Goal: Information Seeking & Learning: Find contact information

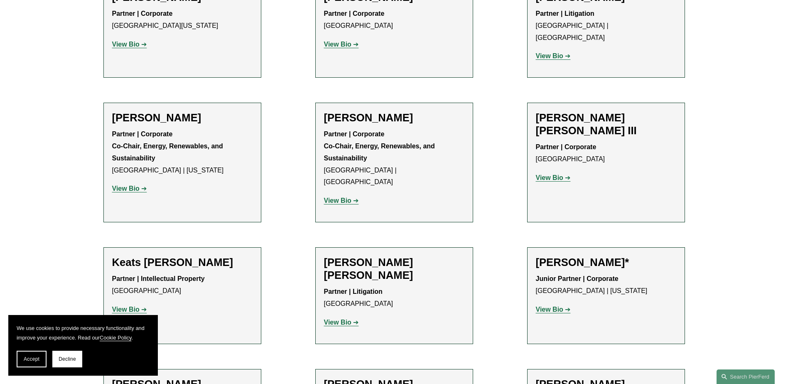
scroll to position [8810, 0]
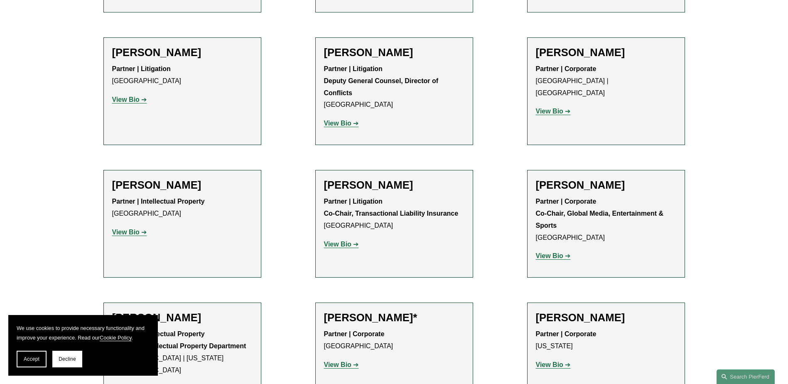
drag, startPoint x: 567, startPoint y: 205, endPoint x: 568, endPoint y: 213, distance: 7.5
copy strong "Global Media, Entertainment & Sports"
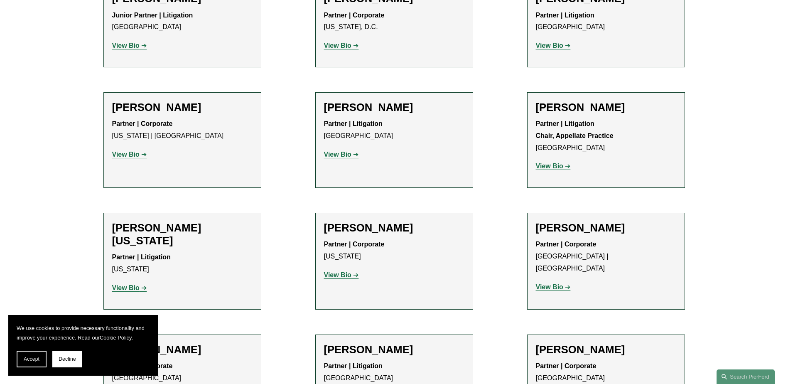
scroll to position [10139, 0]
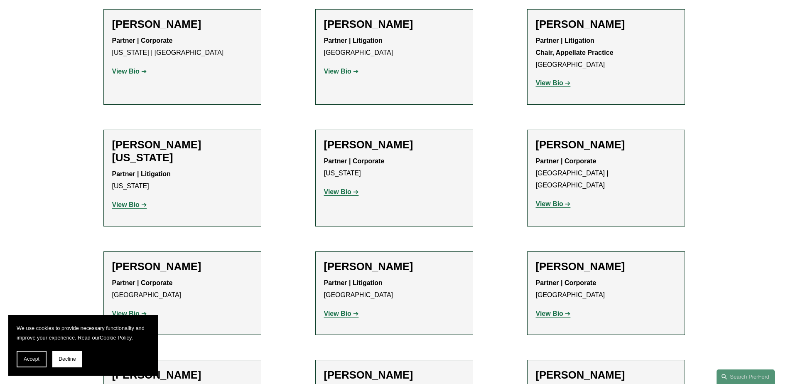
drag, startPoint x: 566, startPoint y: 67, endPoint x: 647, endPoint y: 67, distance: 81.4
copy strong "Chief Innovation Officer"
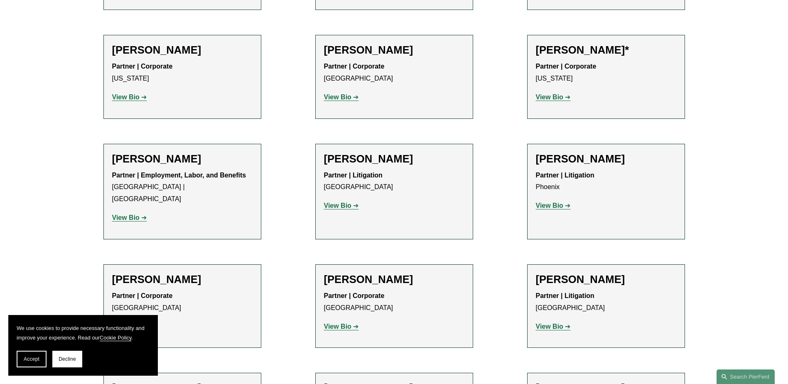
scroll to position [9641, 0]
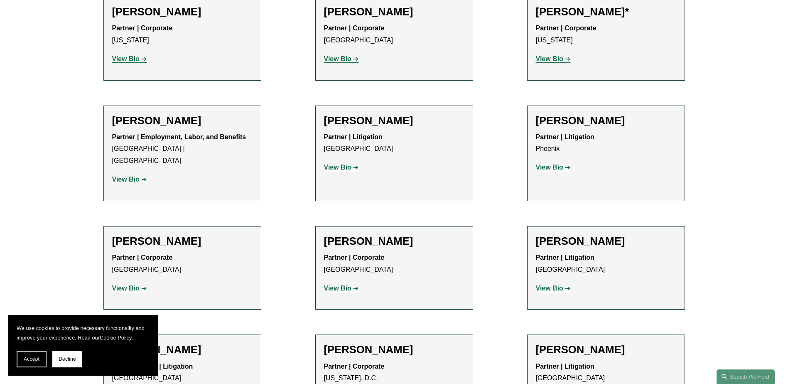
scroll to position [9724, 0]
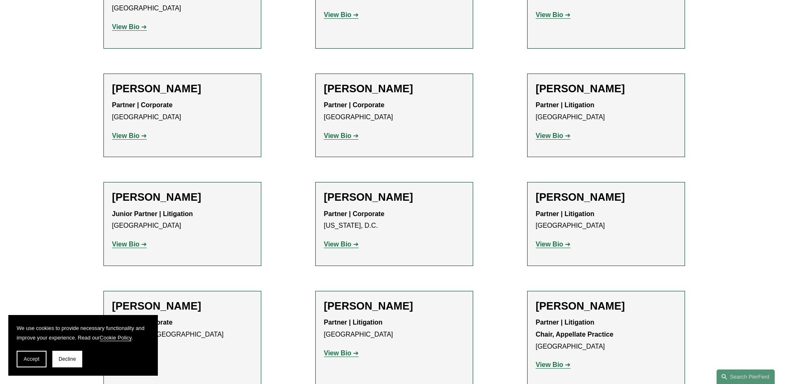
scroll to position [9890, 0]
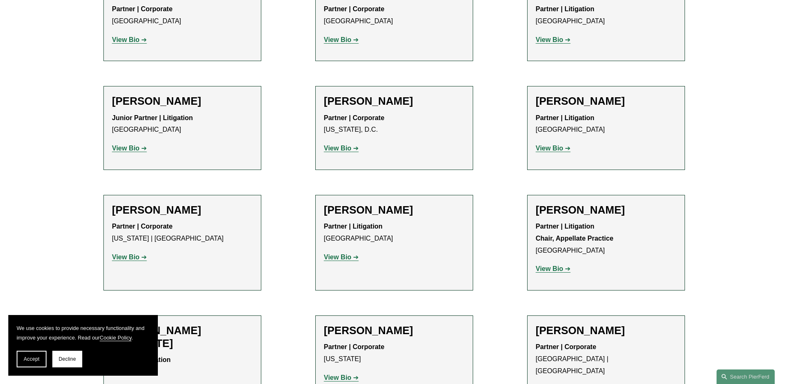
scroll to position [9973, 0]
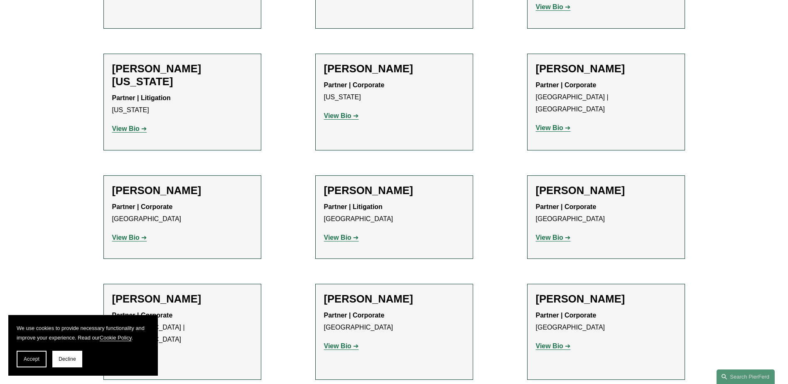
scroll to position [10225, 0]
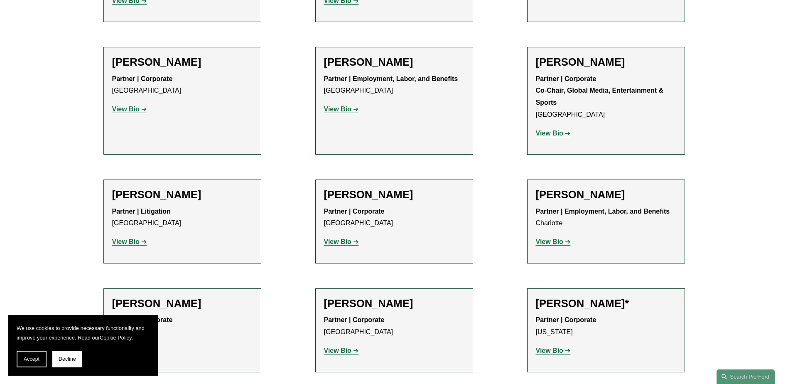
scroll to position [9394, 0]
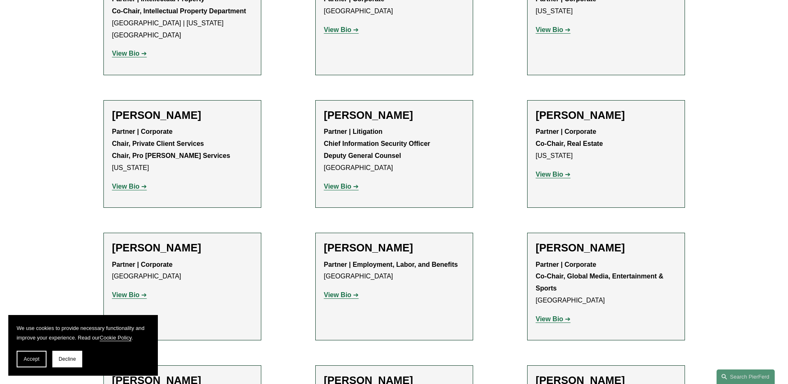
scroll to position [9145, 0]
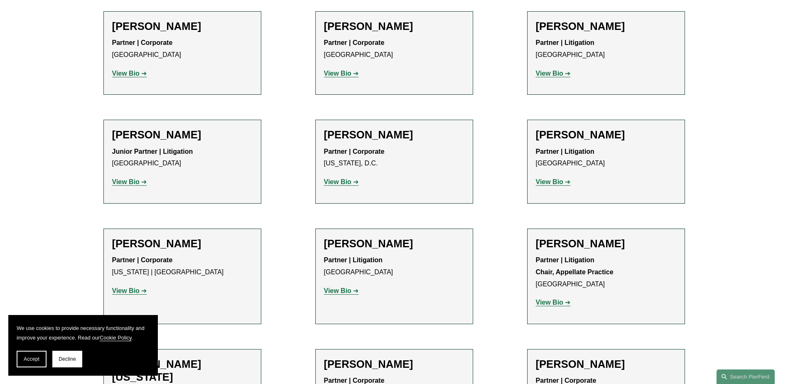
scroll to position [10059, 0]
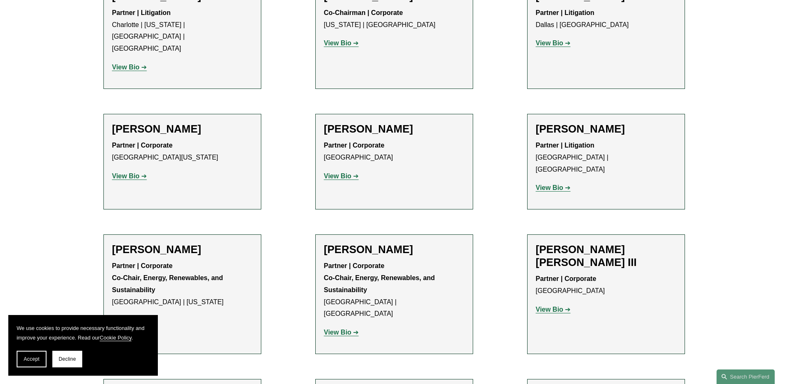
scroll to position [7815, 0]
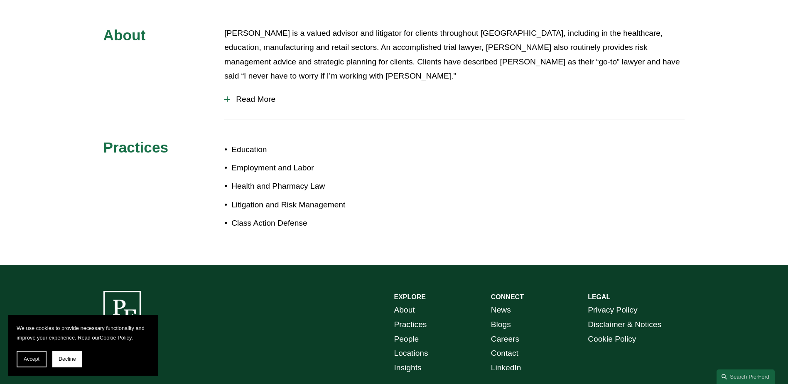
scroll to position [416, 0]
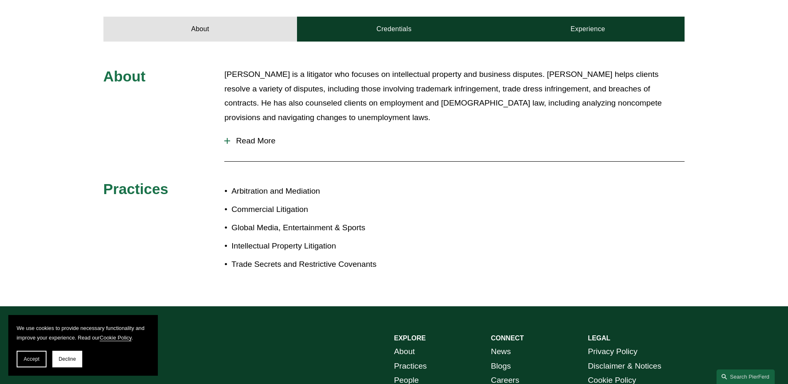
scroll to position [332, 0]
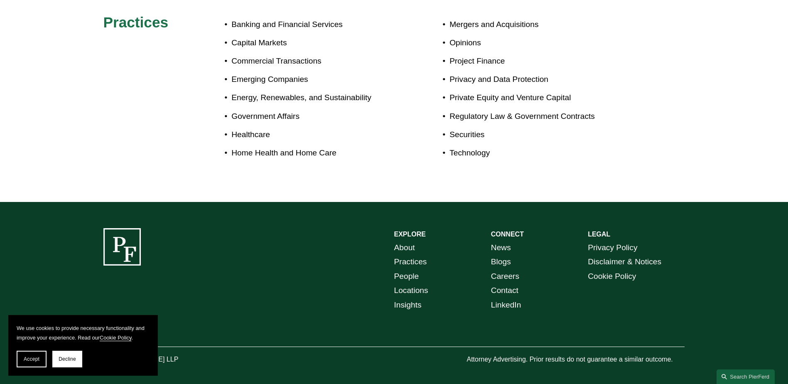
scroll to position [421, 0]
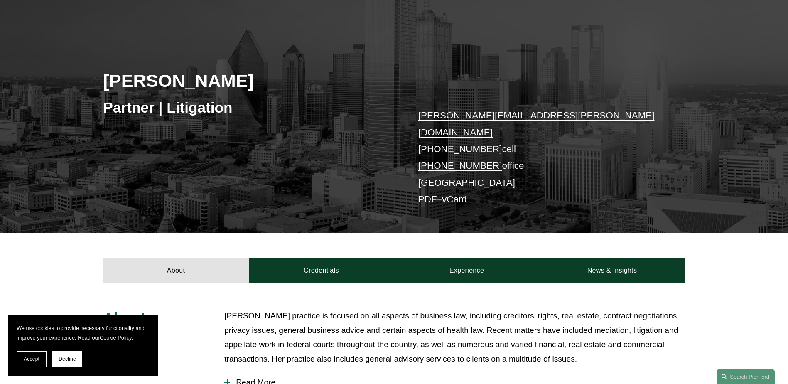
scroll to position [416, 0]
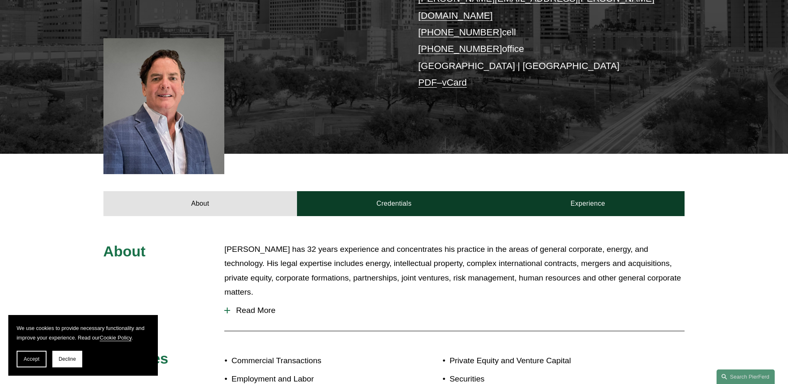
scroll to position [276, 0]
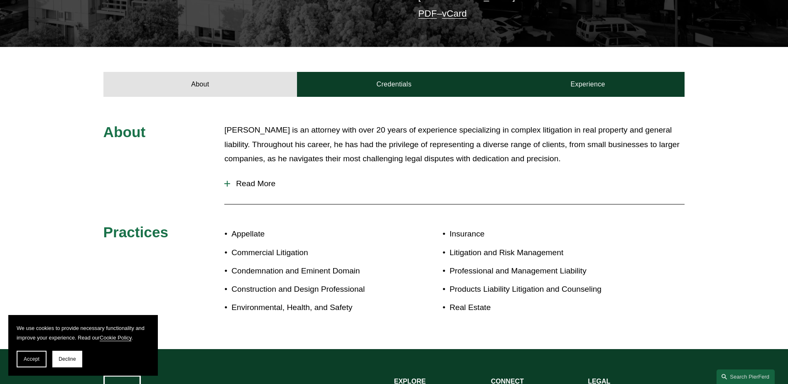
scroll to position [249, 0]
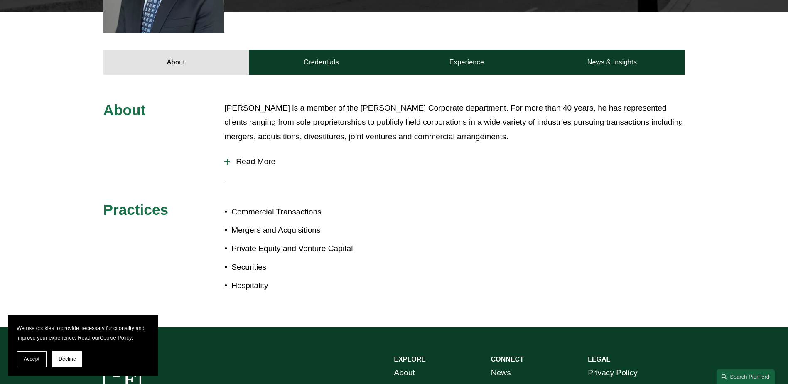
scroll to position [416, 0]
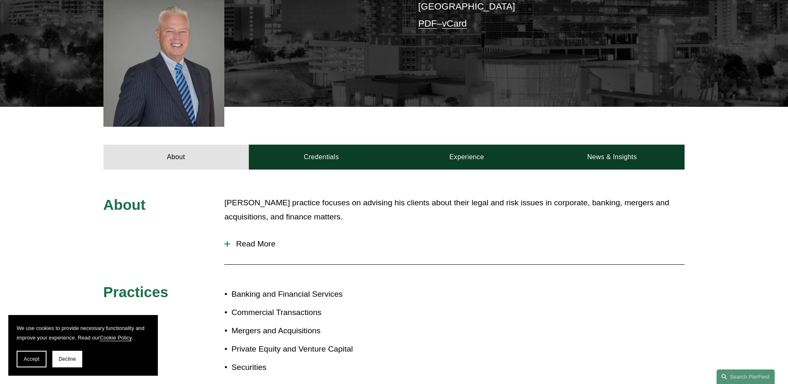
scroll to position [249, 0]
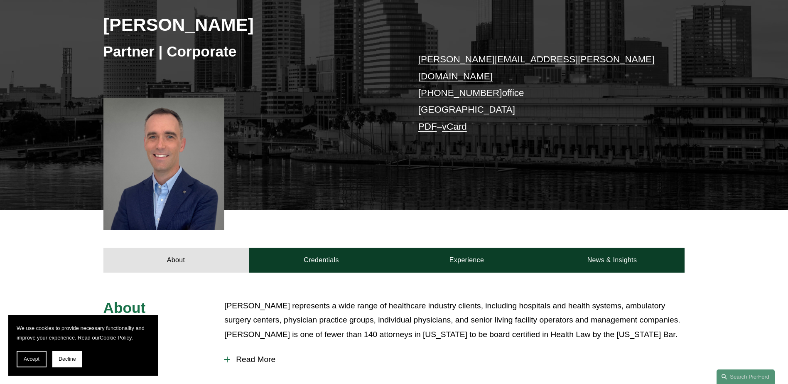
scroll to position [130, 0]
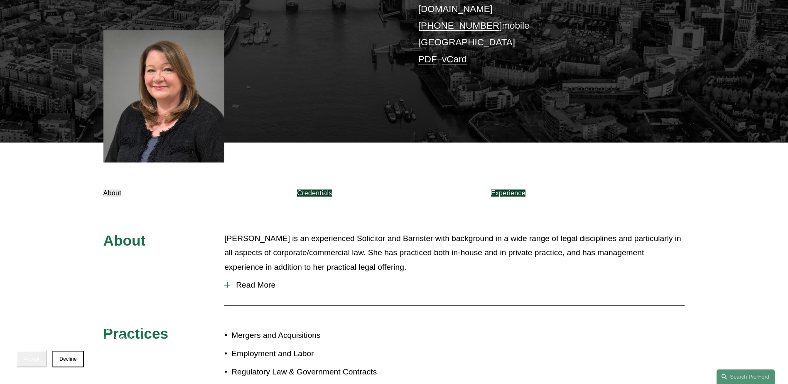
scroll to position [83, 0]
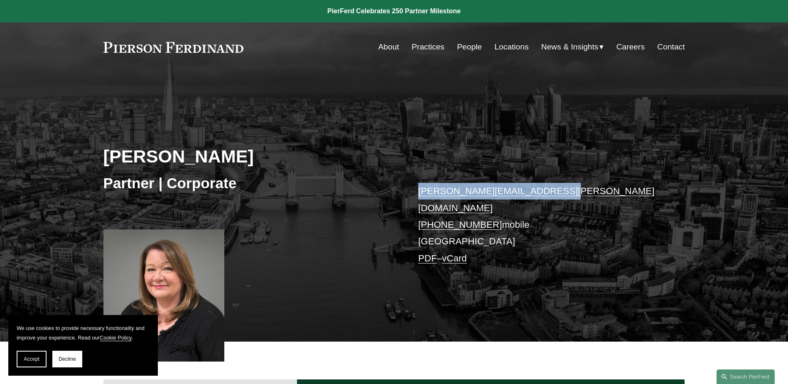
drag, startPoint x: 546, startPoint y: 192, endPoint x: 419, endPoint y: 193, distance: 127.2
click at [419, 193] on p "janis.wilderspin@pierferd.com +44 77 1635 9432 mobile London PDF – vCard" at bounding box center [539, 225] width 242 height 84
copy link "janis.wilderspin@pierferd.com"
drag, startPoint x: 495, startPoint y: 208, endPoint x: 420, endPoint y: 210, distance: 74.4
click at [420, 210] on p "janis.wilderspin@pierferd.com +44 77 1635 9432 mobile London PDF – vCard" at bounding box center [539, 225] width 242 height 84
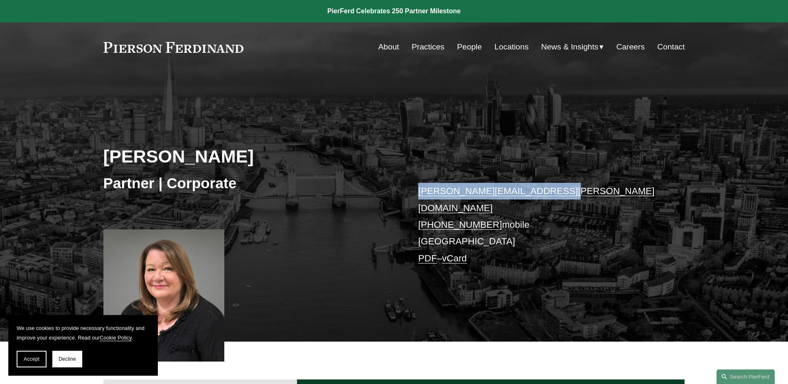
copy link "+44 77 1635 9432"
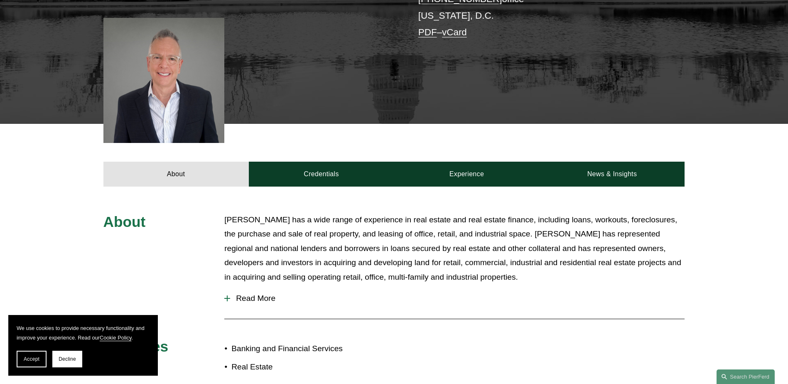
scroll to position [429, 0]
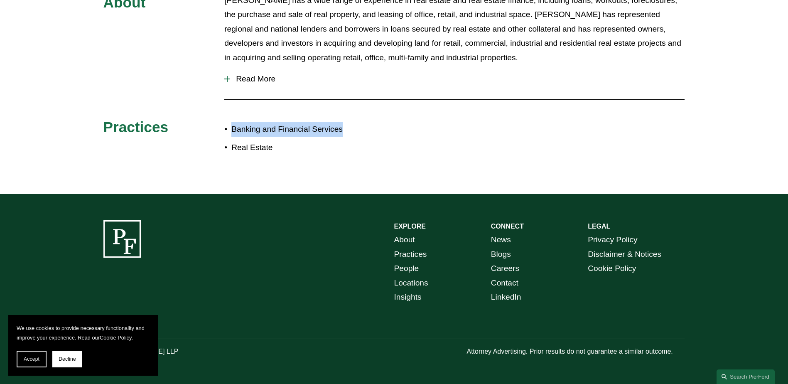
drag, startPoint x: 233, startPoint y: 125, endPoint x: 348, endPoint y: 128, distance: 115.6
click at [348, 128] on p "Banking and Financial Services" at bounding box center [312, 129] width 162 height 15
copy p "Banking and Financial Services"
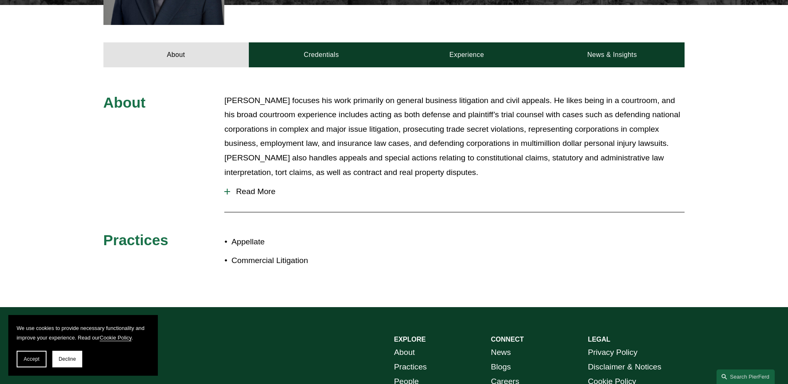
scroll to position [416, 0]
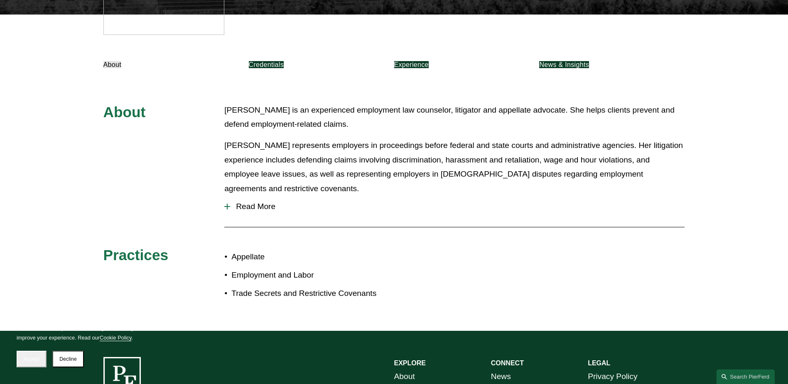
scroll to position [463, 0]
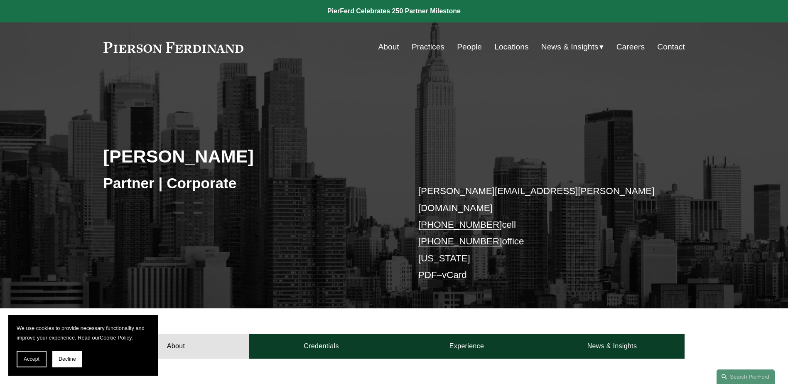
scroll to position [367, 0]
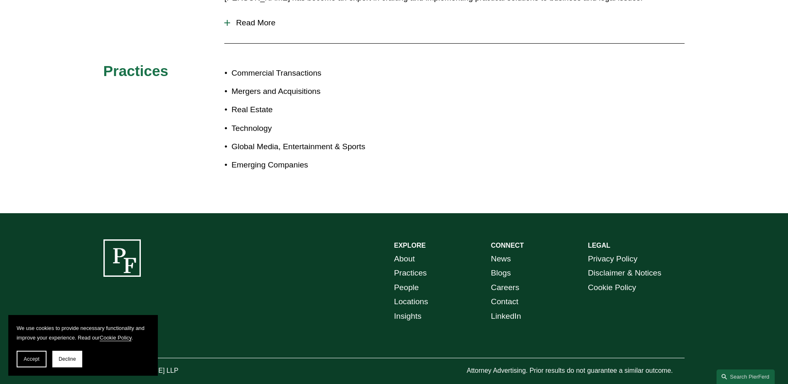
scroll to position [479, 0]
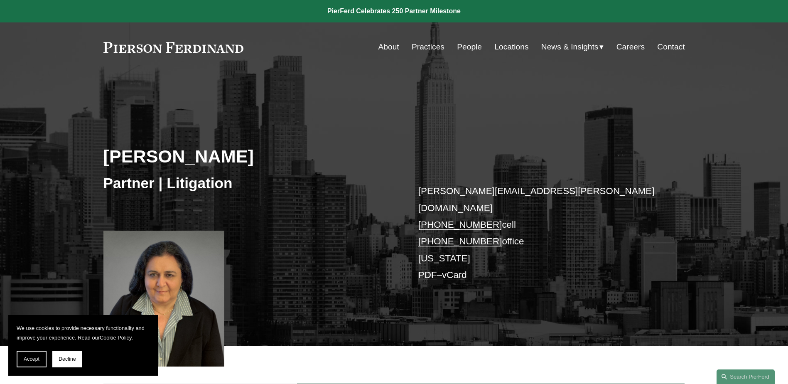
scroll to position [417, 0]
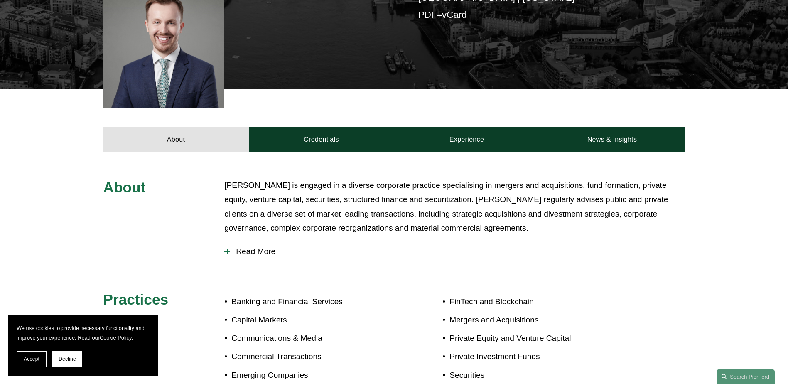
scroll to position [332, 0]
